Goal: Task Accomplishment & Management: Use online tool/utility

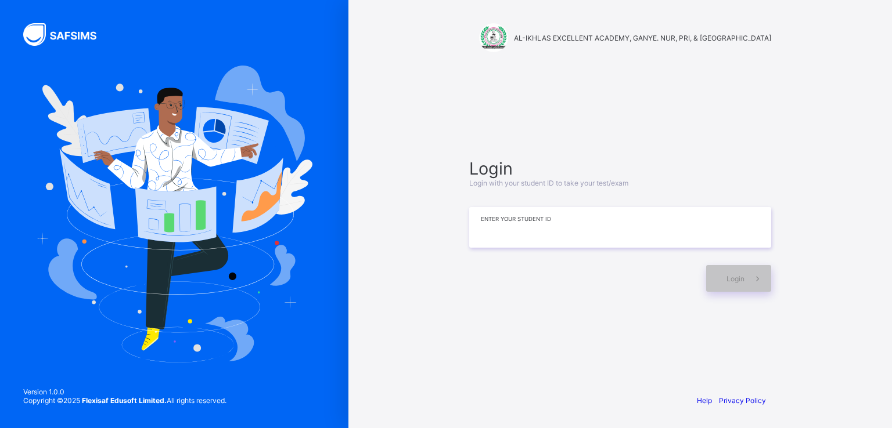
click at [549, 211] on input at bounding box center [620, 227] width 302 height 41
paste input "********"
type input "********"
click at [733, 286] on div "Login" at bounding box center [738, 278] width 65 height 27
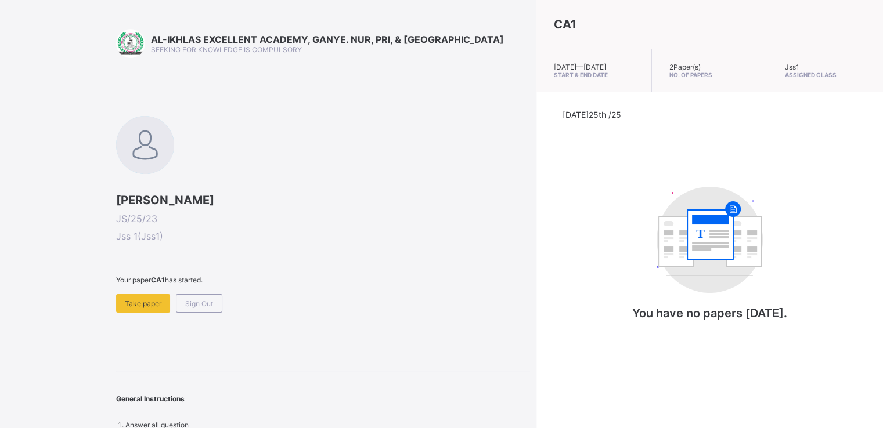
scroll to position [9, 0]
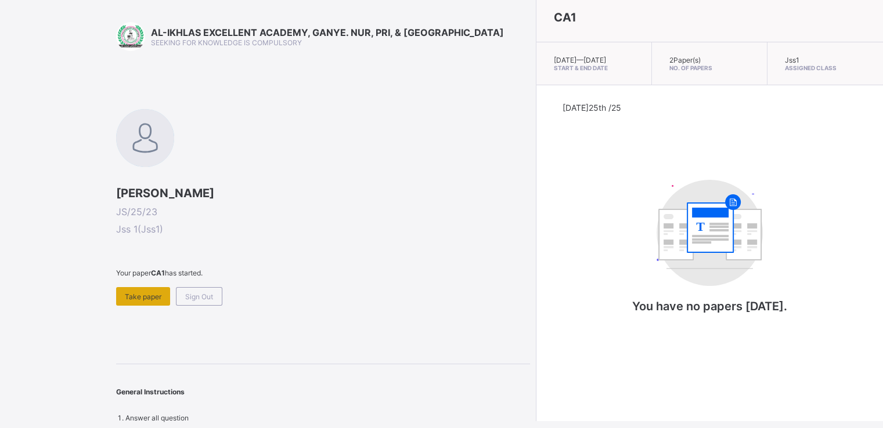
click at [141, 298] on span "Take paper" at bounding box center [143, 297] width 37 height 9
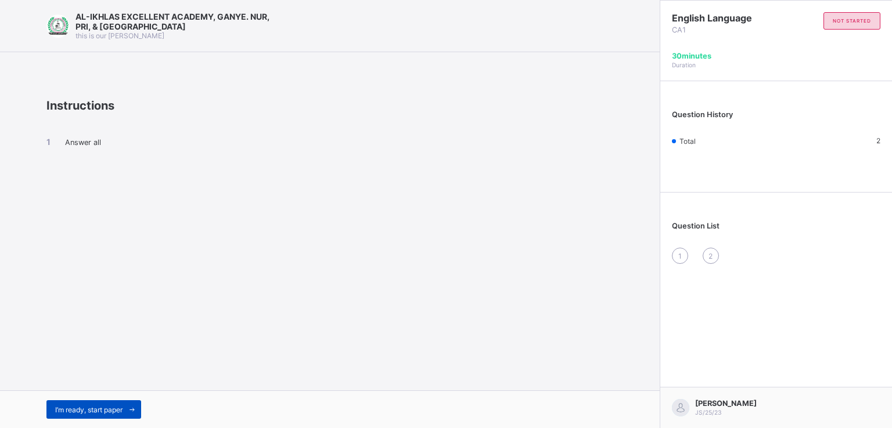
click at [87, 411] on span "I’m ready, start paper" at bounding box center [88, 410] width 67 height 9
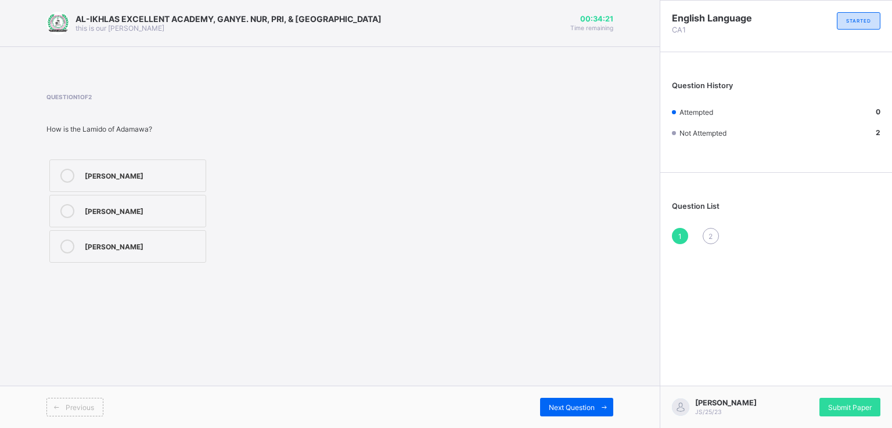
click at [67, 174] on icon at bounding box center [67, 176] width 14 height 14
click at [571, 407] on span "Next Question" at bounding box center [571, 407] width 46 height 9
click at [63, 244] on icon at bounding box center [67, 247] width 14 height 14
click at [710, 234] on span "2" at bounding box center [710, 236] width 4 height 9
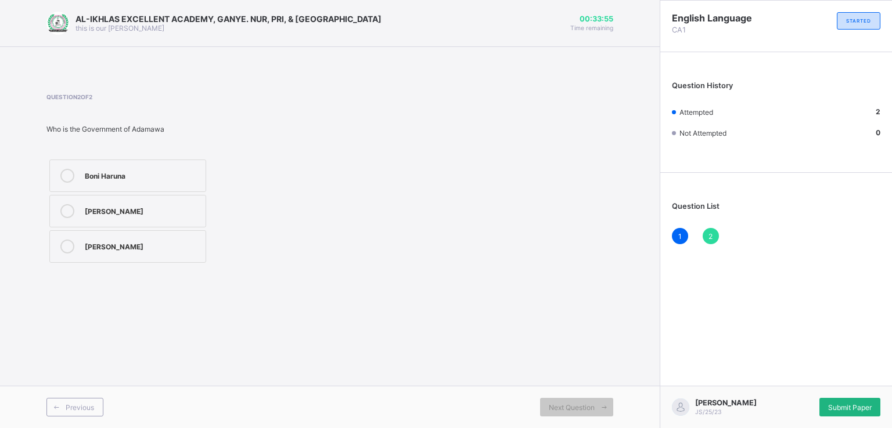
click at [833, 406] on span "Submit Paper" at bounding box center [850, 407] width 44 height 9
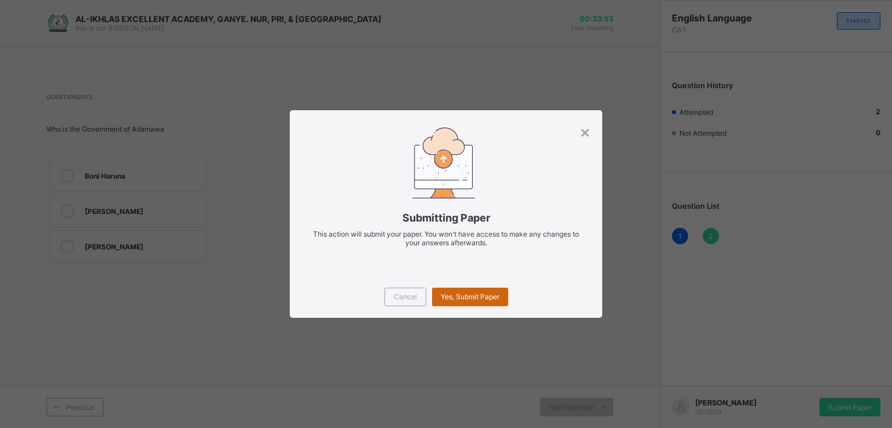
click at [468, 298] on span "Yes, Submit Paper" at bounding box center [470, 297] width 59 height 9
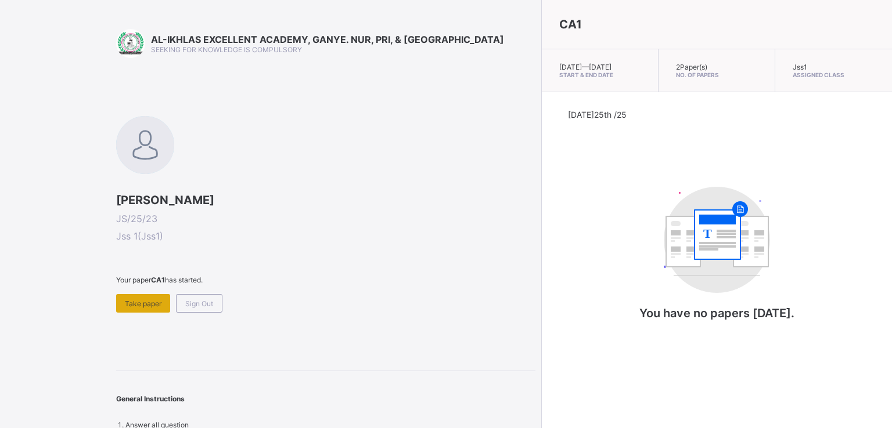
click at [157, 298] on div "Take paper" at bounding box center [143, 303] width 54 height 19
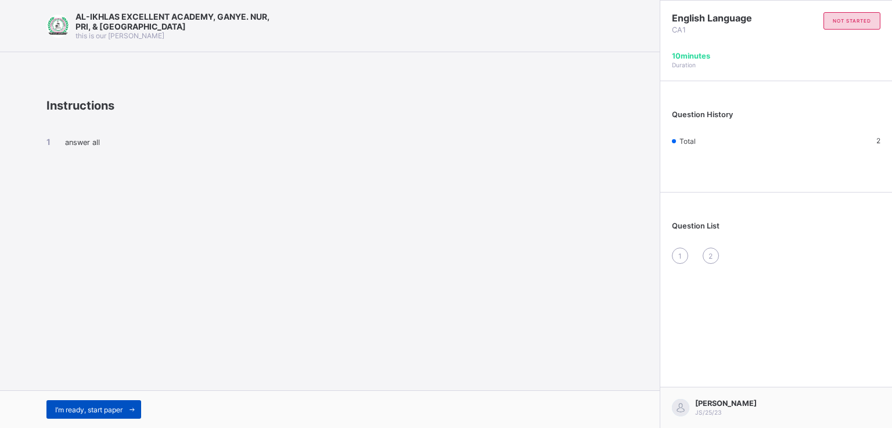
click at [86, 406] on span "I’m ready, start paper" at bounding box center [88, 410] width 67 height 9
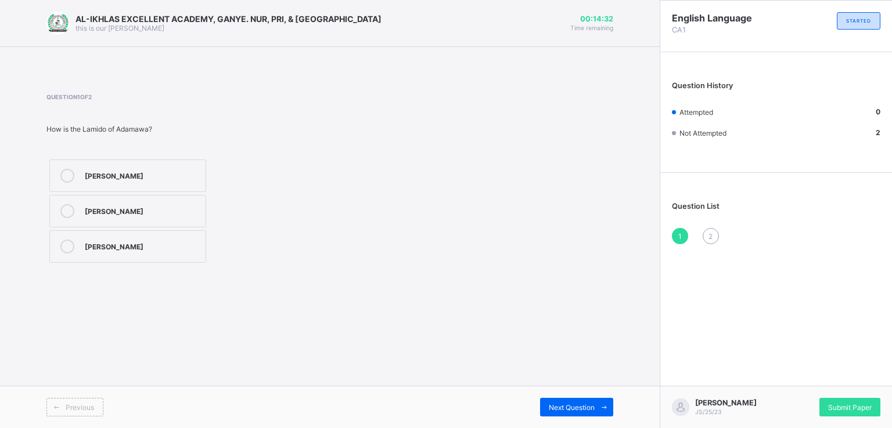
click at [63, 175] on icon at bounding box center [67, 176] width 14 height 14
click at [587, 405] on span "Next Question" at bounding box center [571, 407] width 46 height 9
click at [60, 244] on icon at bounding box center [67, 247] width 14 height 14
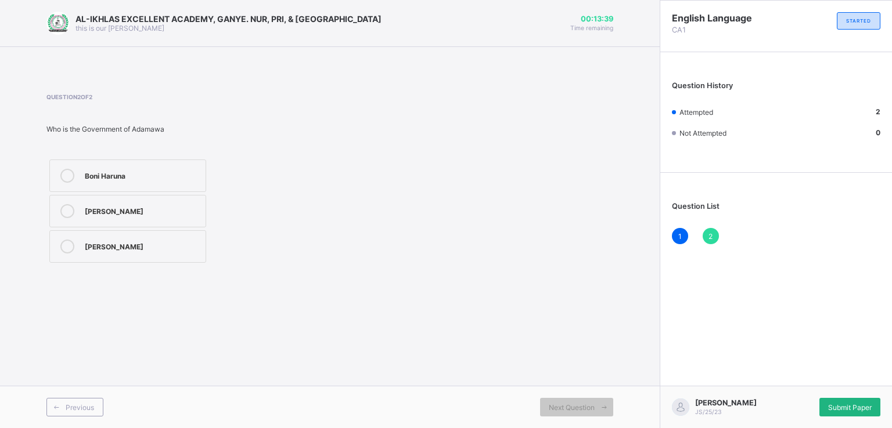
click at [853, 405] on span "Submit Paper" at bounding box center [850, 407] width 44 height 9
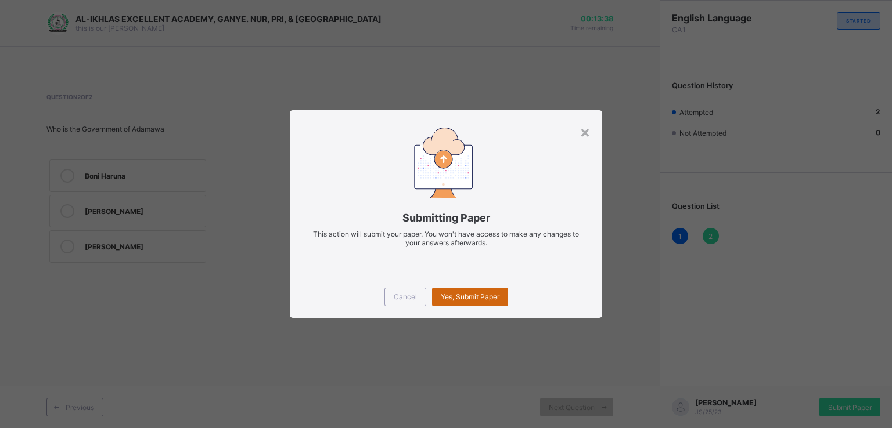
click at [459, 295] on span "Yes, Submit Paper" at bounding box center [470, 297] width 59 height 9
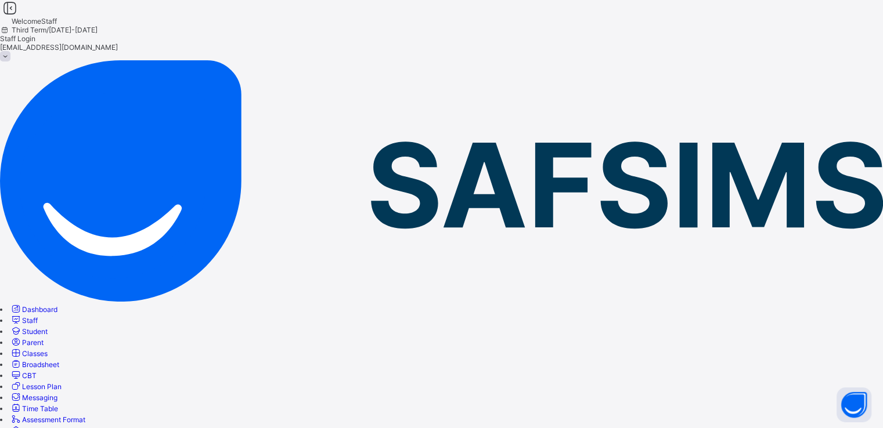
click at [48, 349] on span "Classes" at bounding box center [35, 353] width 26 height 9
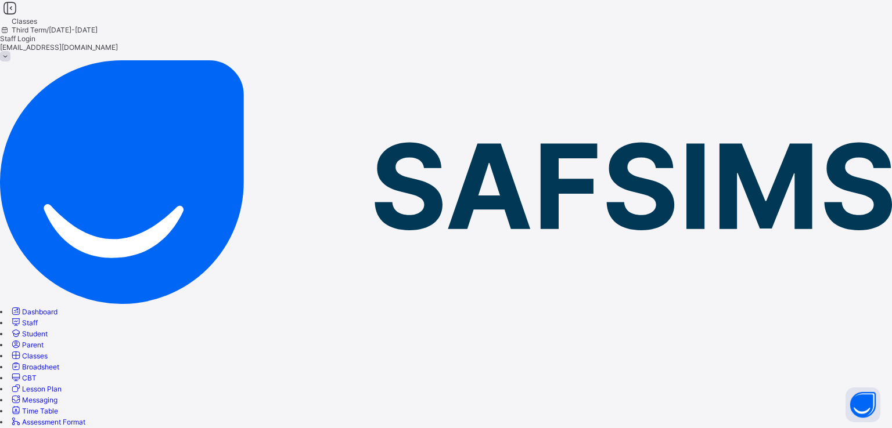
click at [38, 319] on span "Staff" at bounding box center [30, 323] width 16 height 9
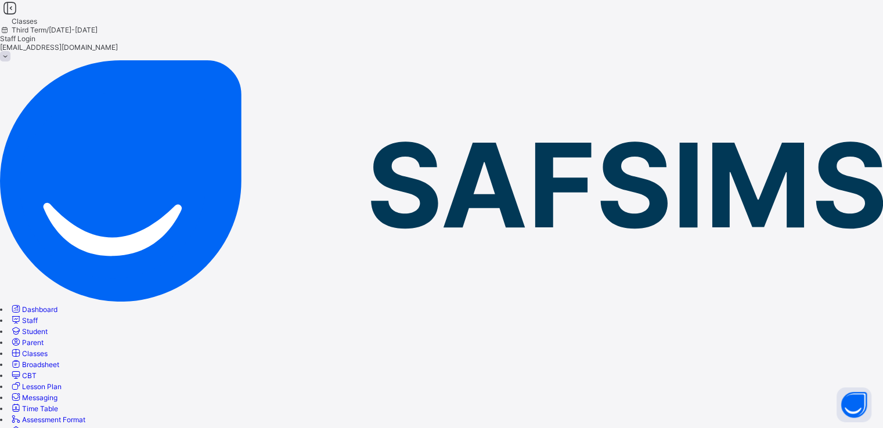
click at [57, 394] on span "Messaging" at bounding box center [39, 398] width 35 height 9
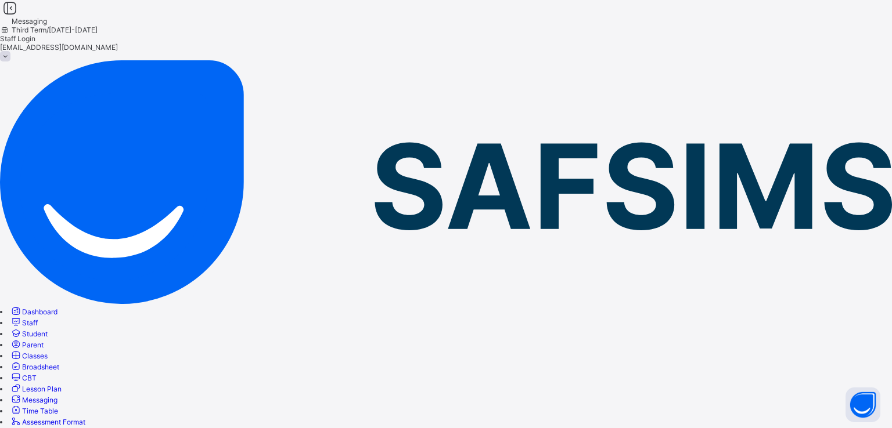
click at [38, 319] on span "Staff" at bounding box center [30, 323] width 16 height 9
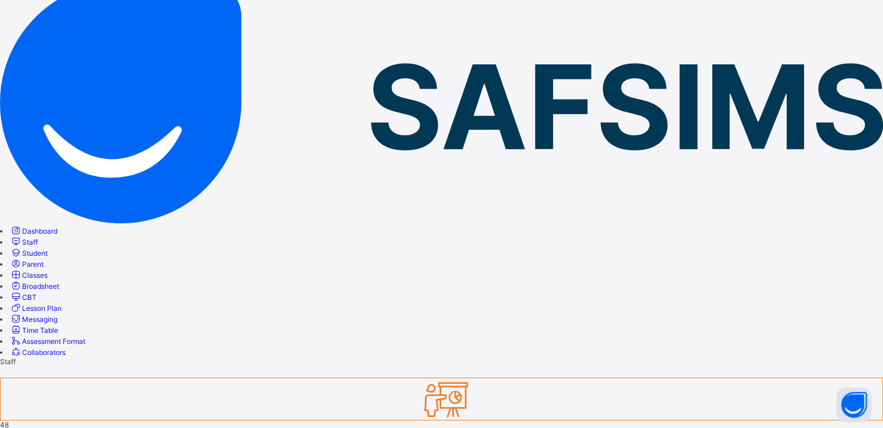
scroll to position [108, 0]
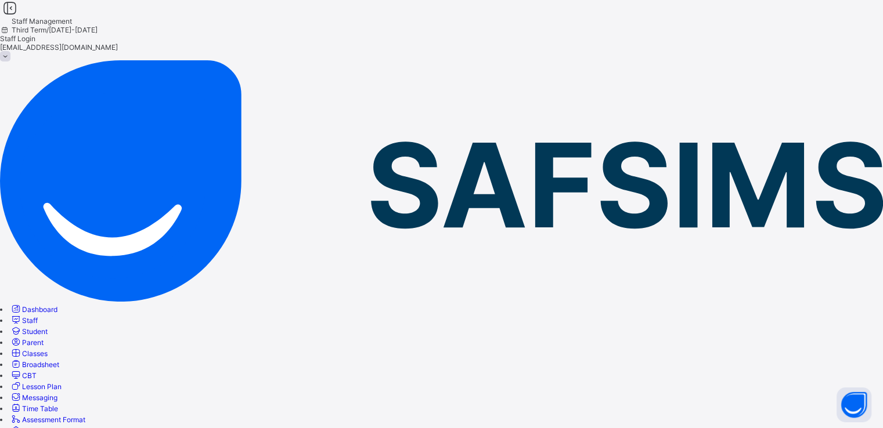
click at [37, 371] on span "CBT" at bounding box center [29, 375] width 15 height 9
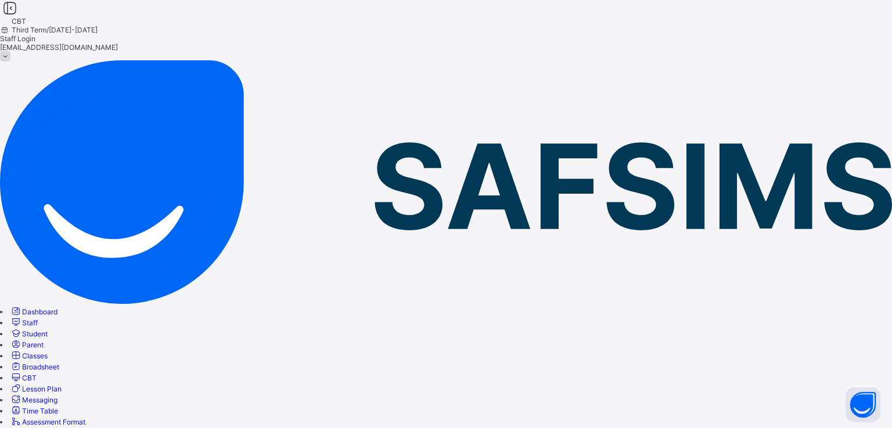
click at [38, 319] on span "Staff" at bounding box center [30, 323] width 16 height 9
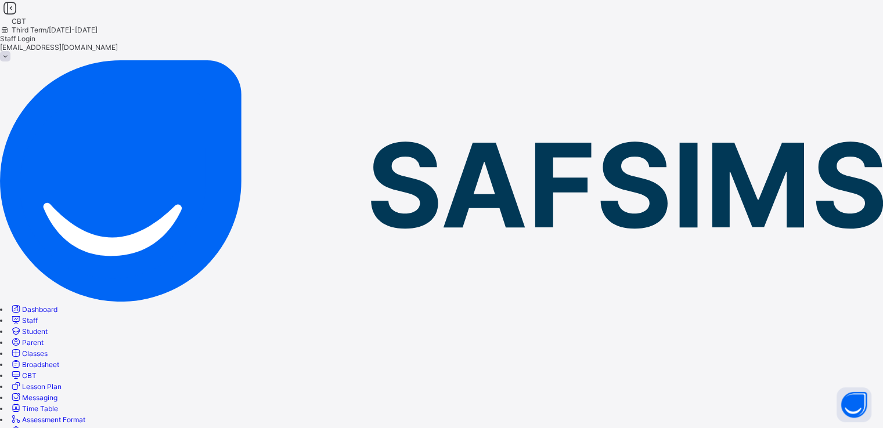
click at [48, 327] on span "Student" at bounding box center [35, 331] width 26 height 9
click at [44, 338] on span "Parent" at bounding box center [32, 342] width 21 height 9
click at [61, 427] on span "Collaborators" at bounding box center [44, 431] width 44 height 9
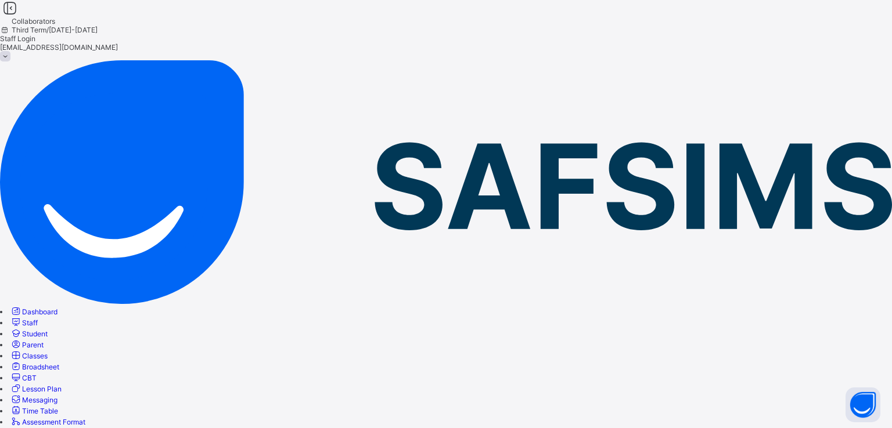
click at [37, 374] on span "CBT" at bounding box center [29, 378] width 15 height 9
click at [62, 385] on span "Lesson Plan" at bounding box center [41, 389] width 39 height 9
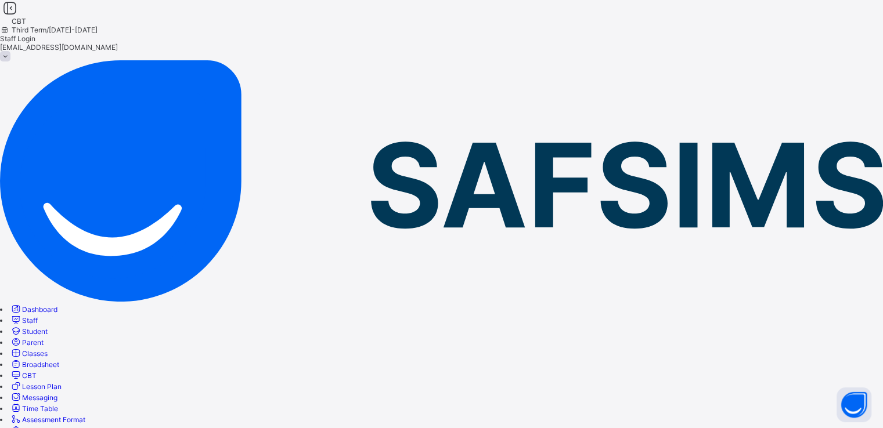
click at [57, 394] on span "Messaging" at bounding box center [39, 398] width 35 height 9
